Goal: Task Accomplishment & Management: Manage account settings

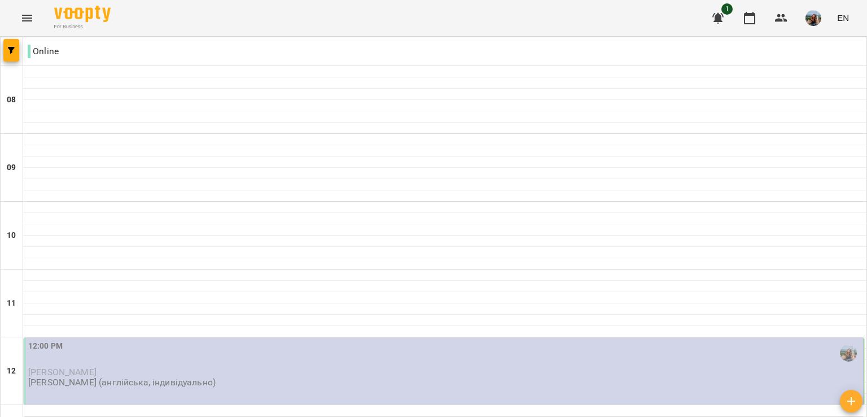
scroll to position [282, 0]
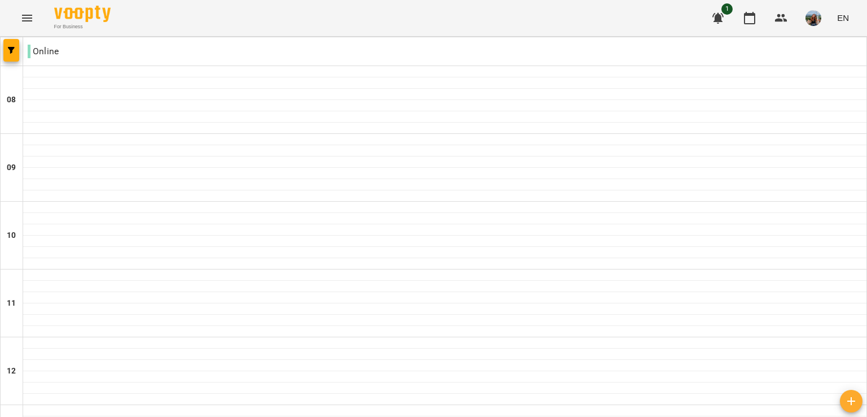
click at [25, 16] on icon "Menu" at bounding box center [27, 18] width 14 height 14
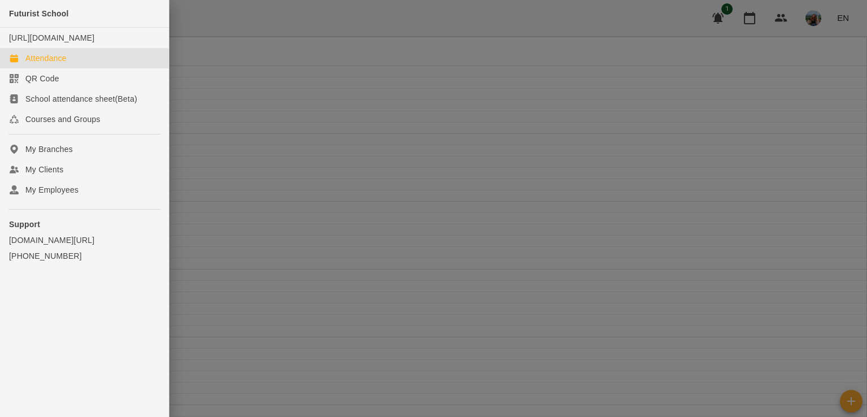
click at [816, 12] on div at bounding box center [433, 208] width 867 height 417
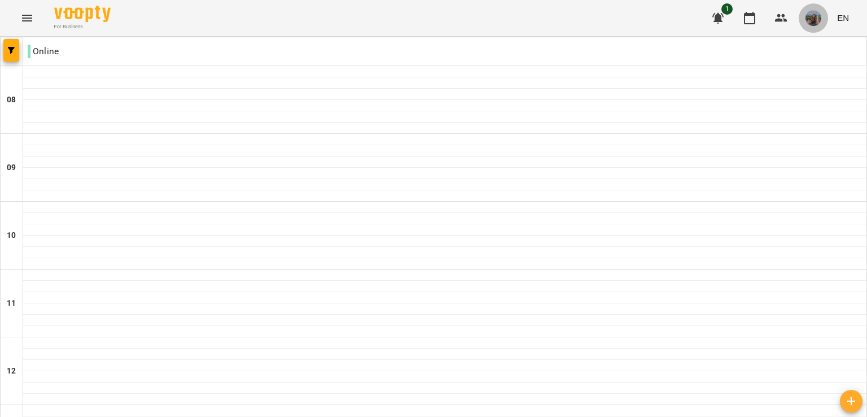
click at [817, 22] on img "button" at bounding box center [813, 18] width 16 height 16
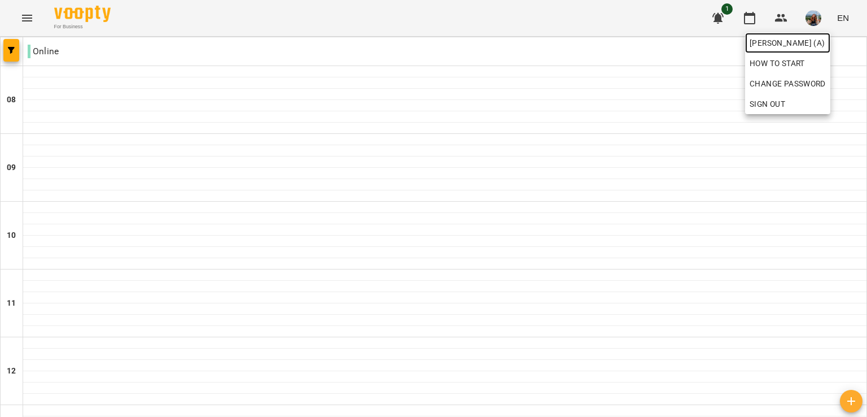
click at [803, 43] on span "[PERSON_NAME] (а)" at bounding box center [788, 43] width 76 height 14
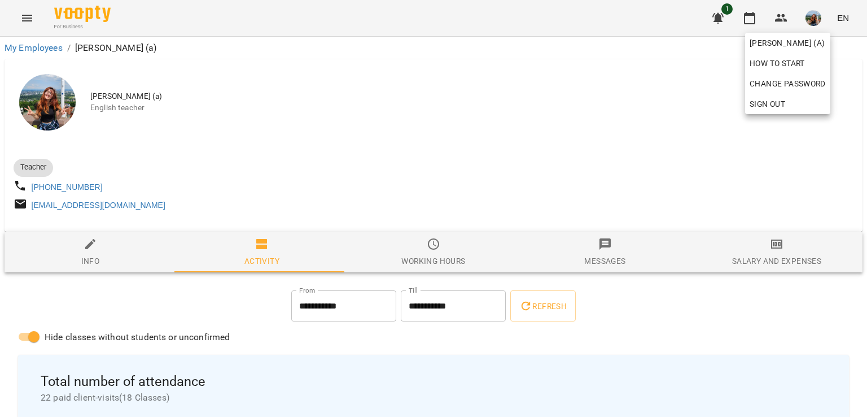
click at [426, 252] on div at bounding box center [433, 208] width 867 height 417
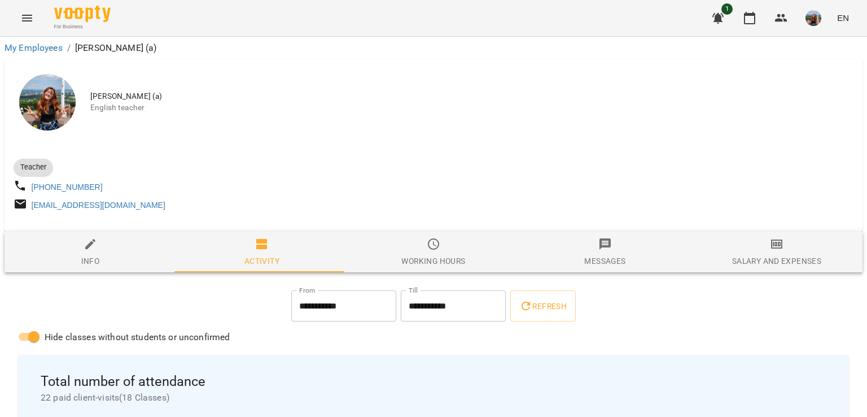
click at [428, 251] on icon "button" at bounding box center [434, 244] width 14 height 14
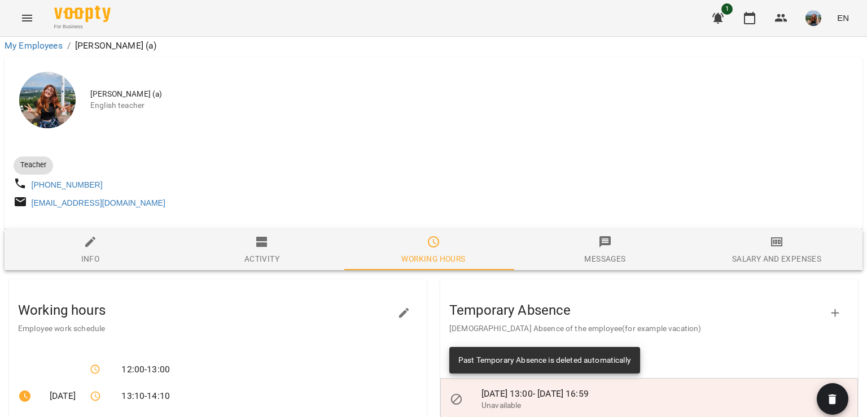
scroll to position [282, 0]
